Goal: Navigation & Orientation: Find specific page/section

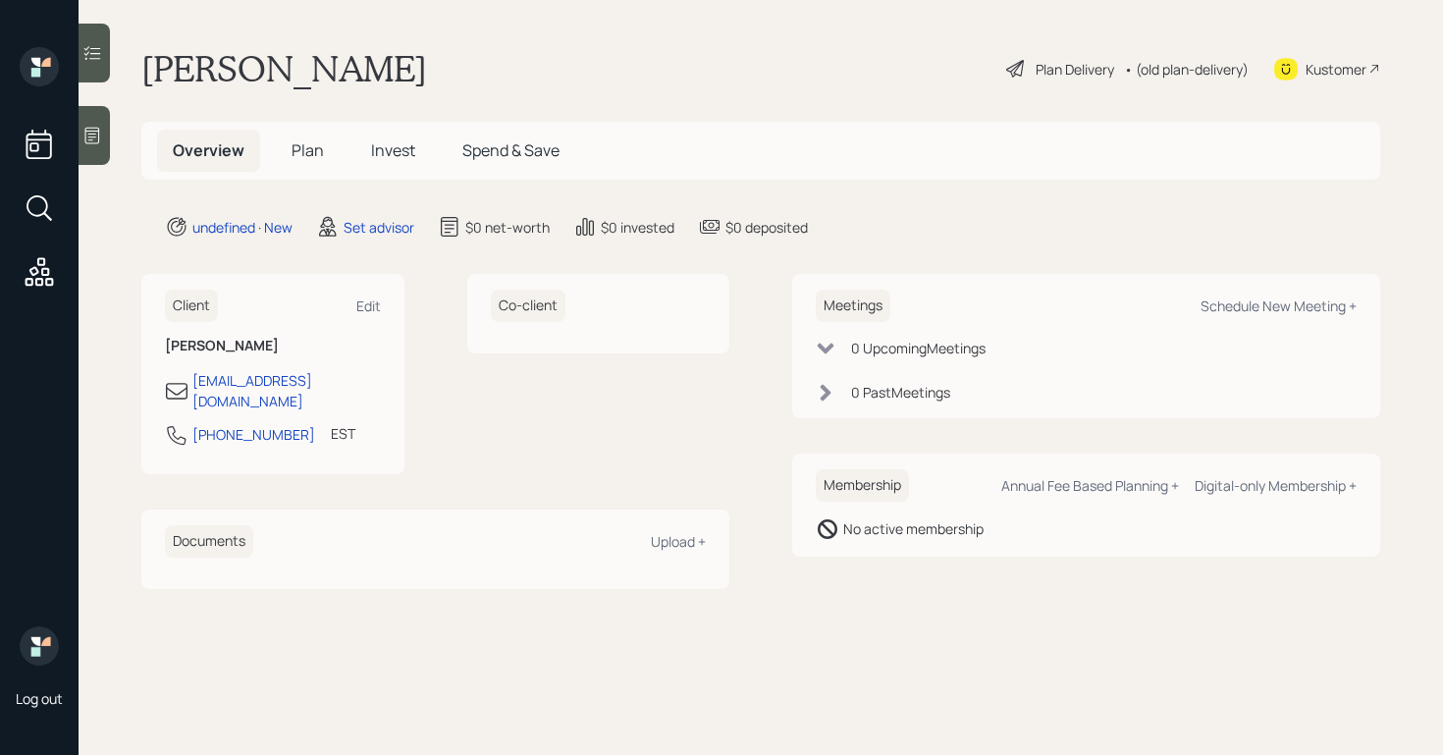
click at [83, 133] on icon at bounding box center [92, 136] width 20 height 20
